Goal: Task Accomplishment & Management: Manage account settings

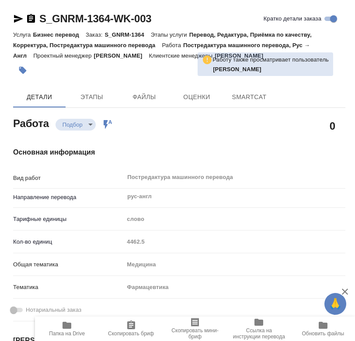
type textarea "x"
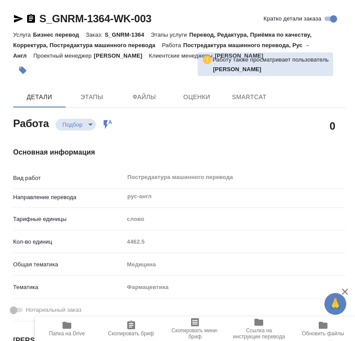
type textarea "x"
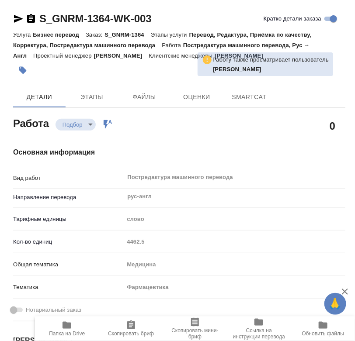
type textarea "x"
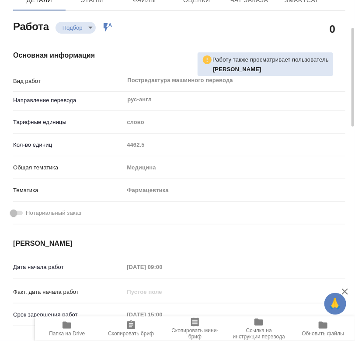
scroll to position [145, 0]
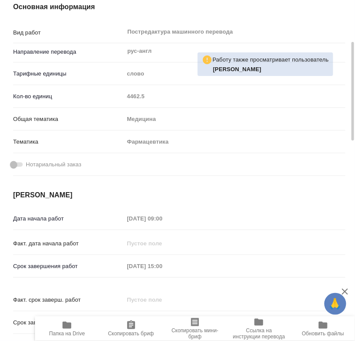
type textarea "x"
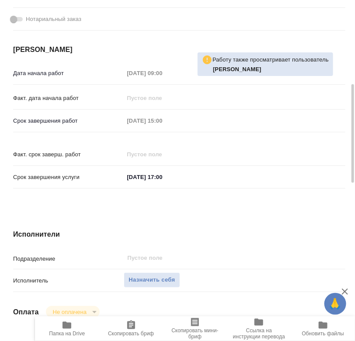
type textarea "x"
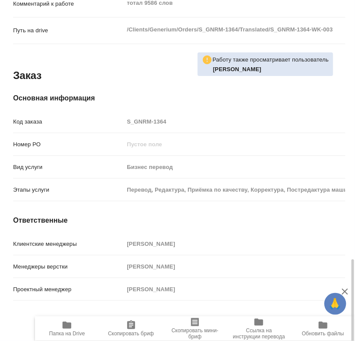
scroll to position [836, 0]
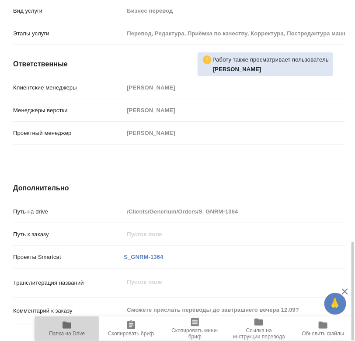
click at [73, 325] on span "Папка на Drive" at bounding box center [66, 328] width 53 height 17
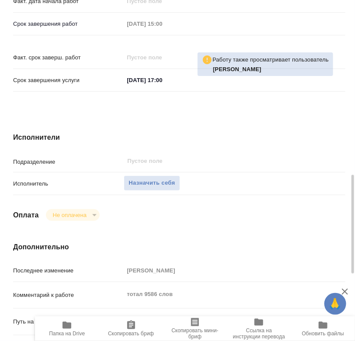
scroll to position [485, 0]
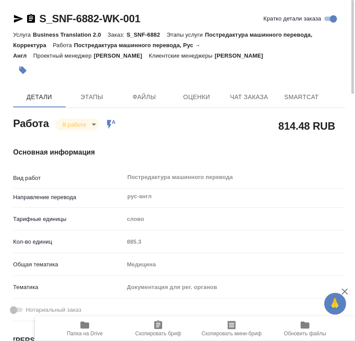
click at [80, 326] on icon "button" at bounding box center [84, 325] width 10 height 10
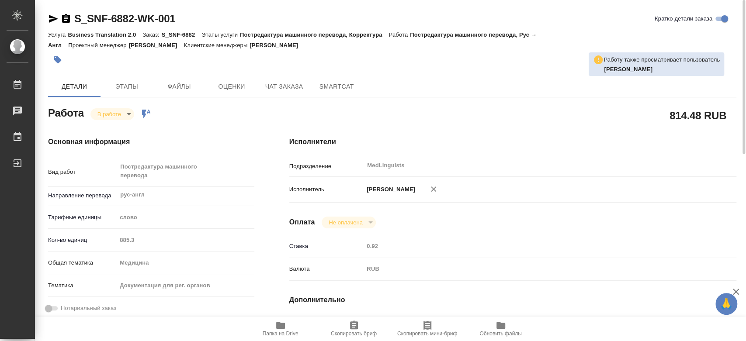
click at [112, 109] on body "🙏 .cls-1 fill:#fff; [PERSON_NAME] [PERSON_NAME] 0 Чаты График Выйти S_SNF-6882-…" at bounding box center [373, 170] width 746 height 341
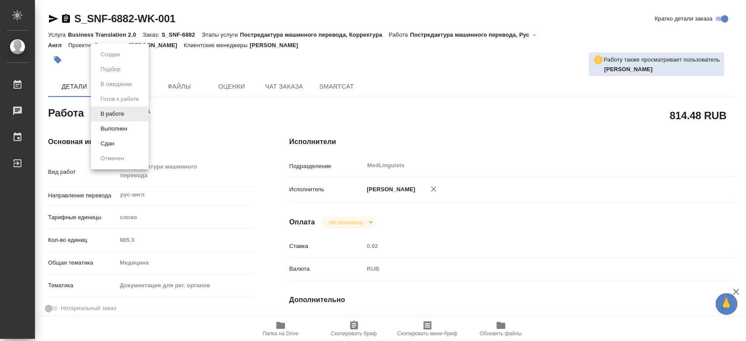
click at [245, 117] on div at bounding box center [373, 170] width 746 height 341
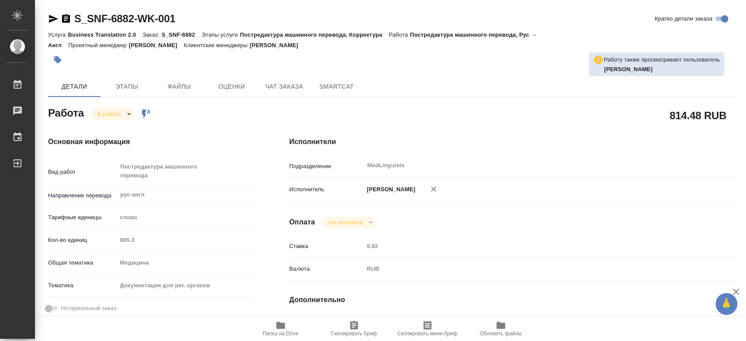
click at [176, 83] on span "Файлы" at bounding box center [179, 86] width 42 height 11
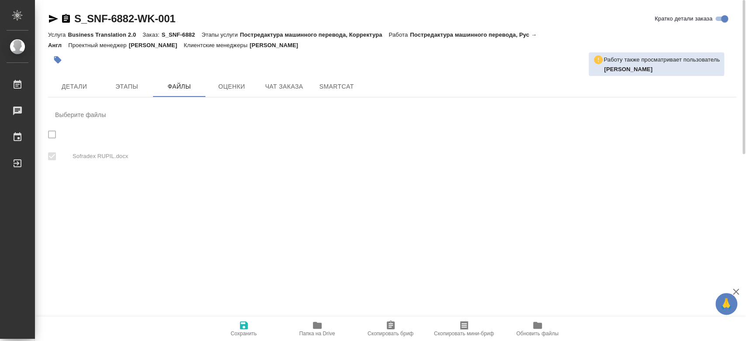
checkbox input "true"
click at [70, 83] on span "Детали" at bounding box center [74, 86] width 42 height 11
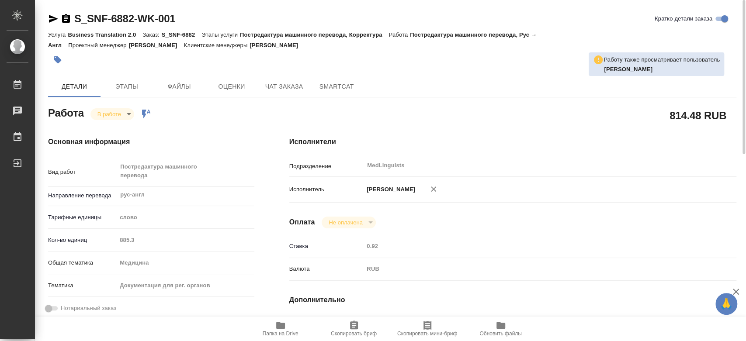
type textarea "x"
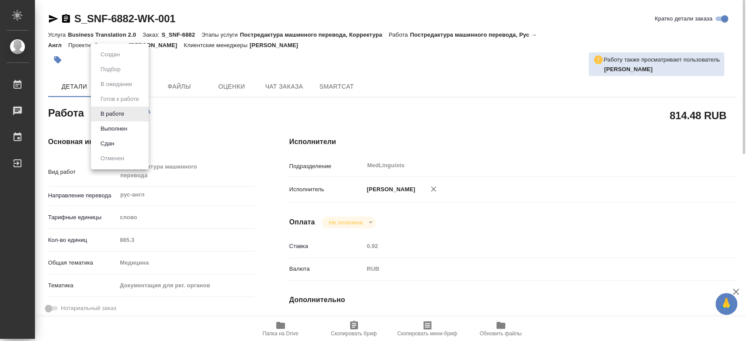
click at [124, 114] on body "🙏 .cls-1 fill:#fff; [PERSON_NAME] [PERSON_NAME] 0 Чаты График Выйти S_SNF-6882-…" at bounding box center [373, 170] width 746 height 341
type textarea "x"
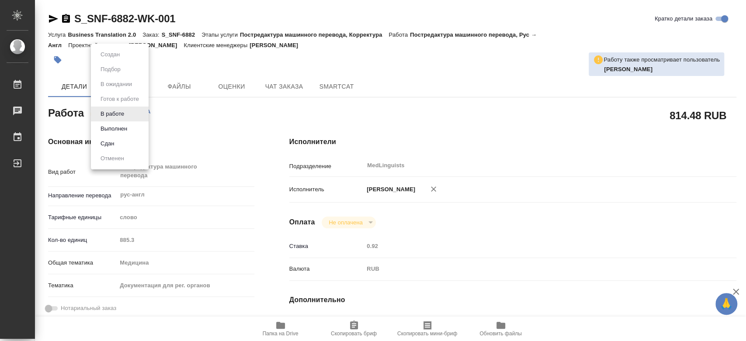
type textarea "x"
click at [121, 128] on button "Выполнен" at bounding box center [114, 129] width 32 height 10
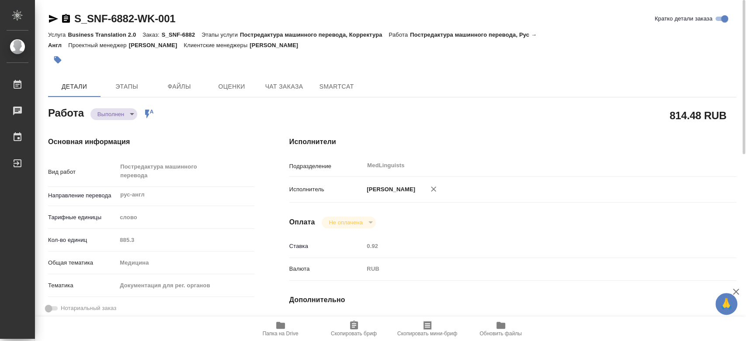
type textarea "x"
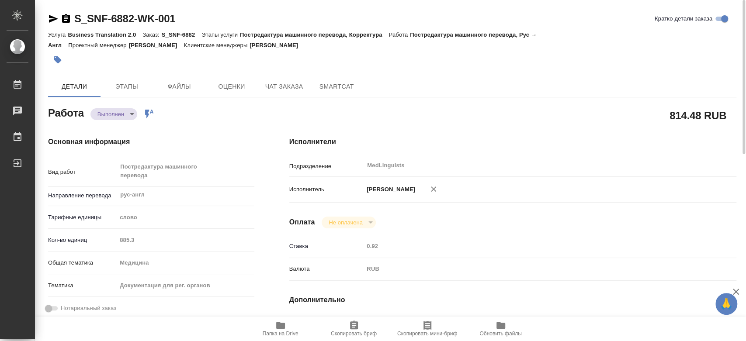
type textarea "x"
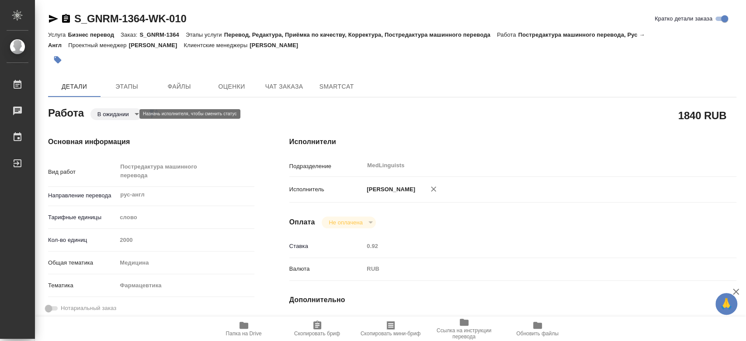
click at [108, 112] on body "🙏 .cls-1 fill:#fff; [PERSON_NAME] [PERSON_NAME] 0 Чаты График Выйти S_GNRM-1364…" at bounding box center [373, 170] width 746 height 341
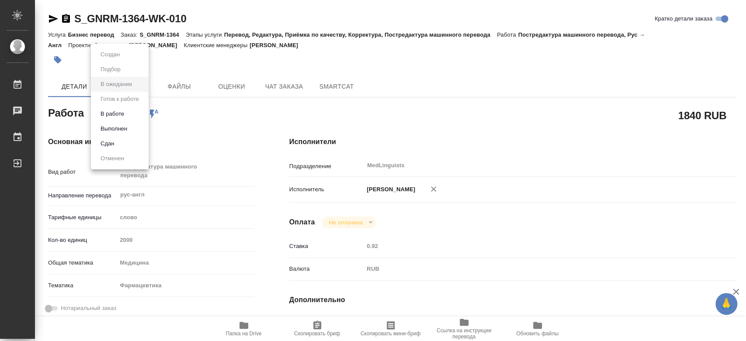
drag, startPoint x: 211, startPoint y: 15, endPoint x: 76, endPoint y: 20, distance: 135.0
click at [76, 20] on div at bounding box center [373, 170] width 746 height 341
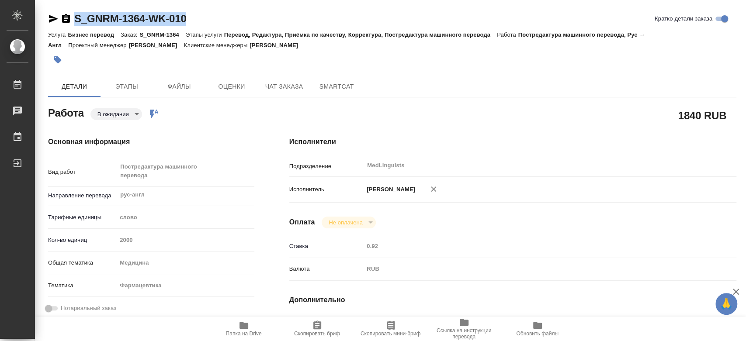
drag, startPoint x: 73, startPoint y: 18, endPoint x: 216, endPoint y: 18, distance: 143.3
copy link "S_GNRM-1364-WK-010"
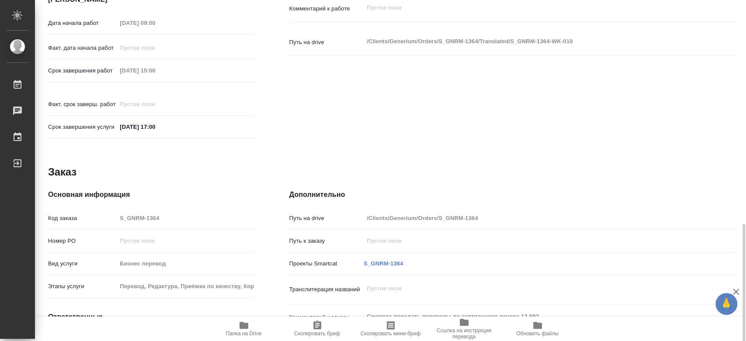
scroll to position [412, 0]
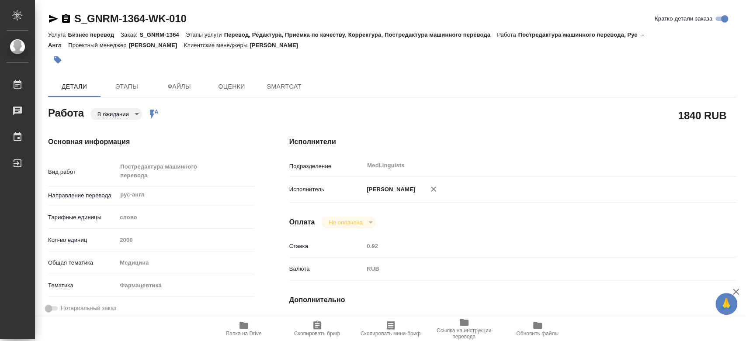
type textarea "x"
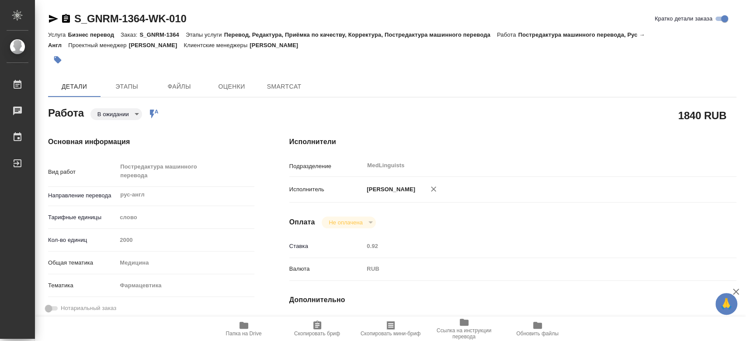
type textarea "x"
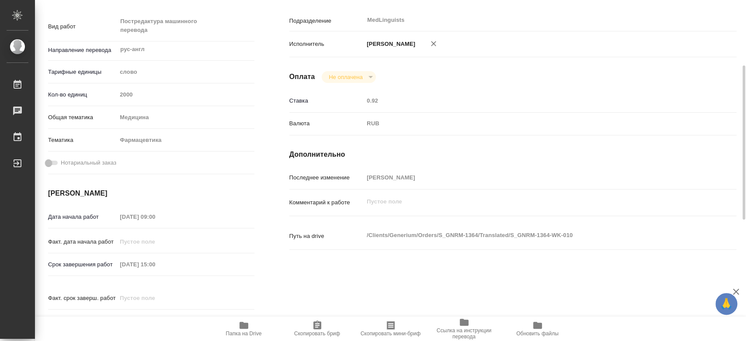
type textarea "x"
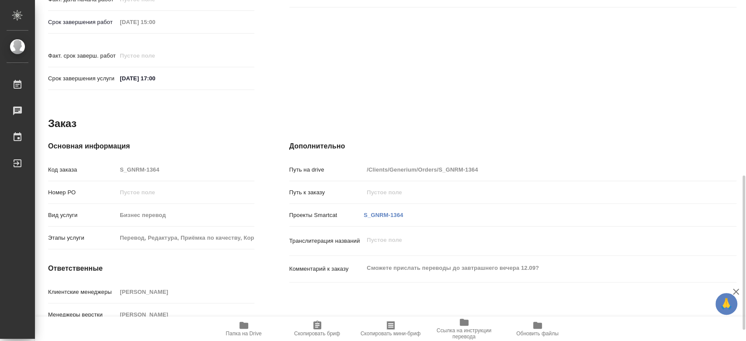
type textarea "x"
